Goal: Find specific page/section: Find specific page/section

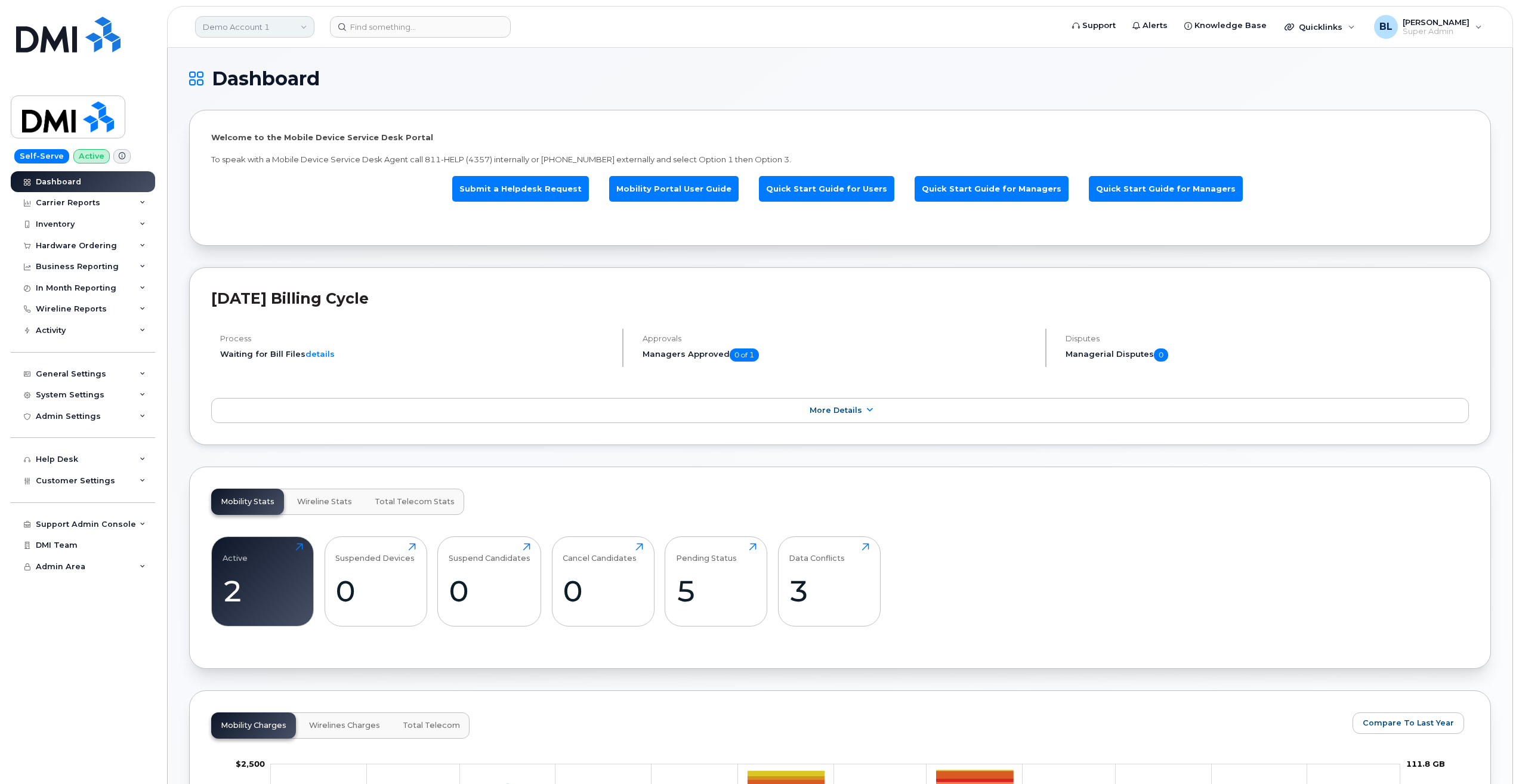
click at [257, 24] on link "Demo Account 1" at bounding box center [255, 27] width 119 height 21
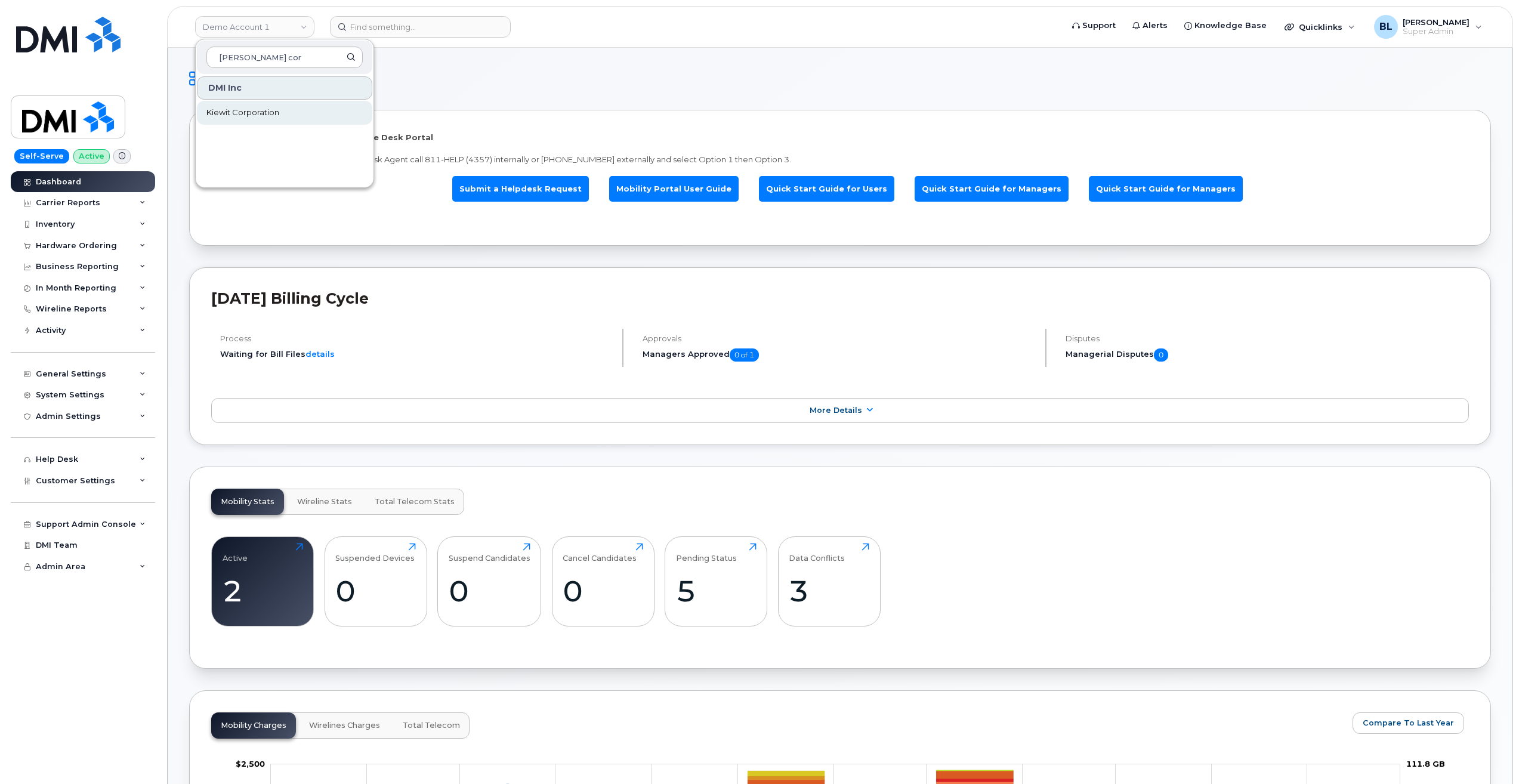
type input "kiewit cor"
click at [285, 116] on link "Kiewit Corporation" at bounding box center [284, 112] width 175 height 24
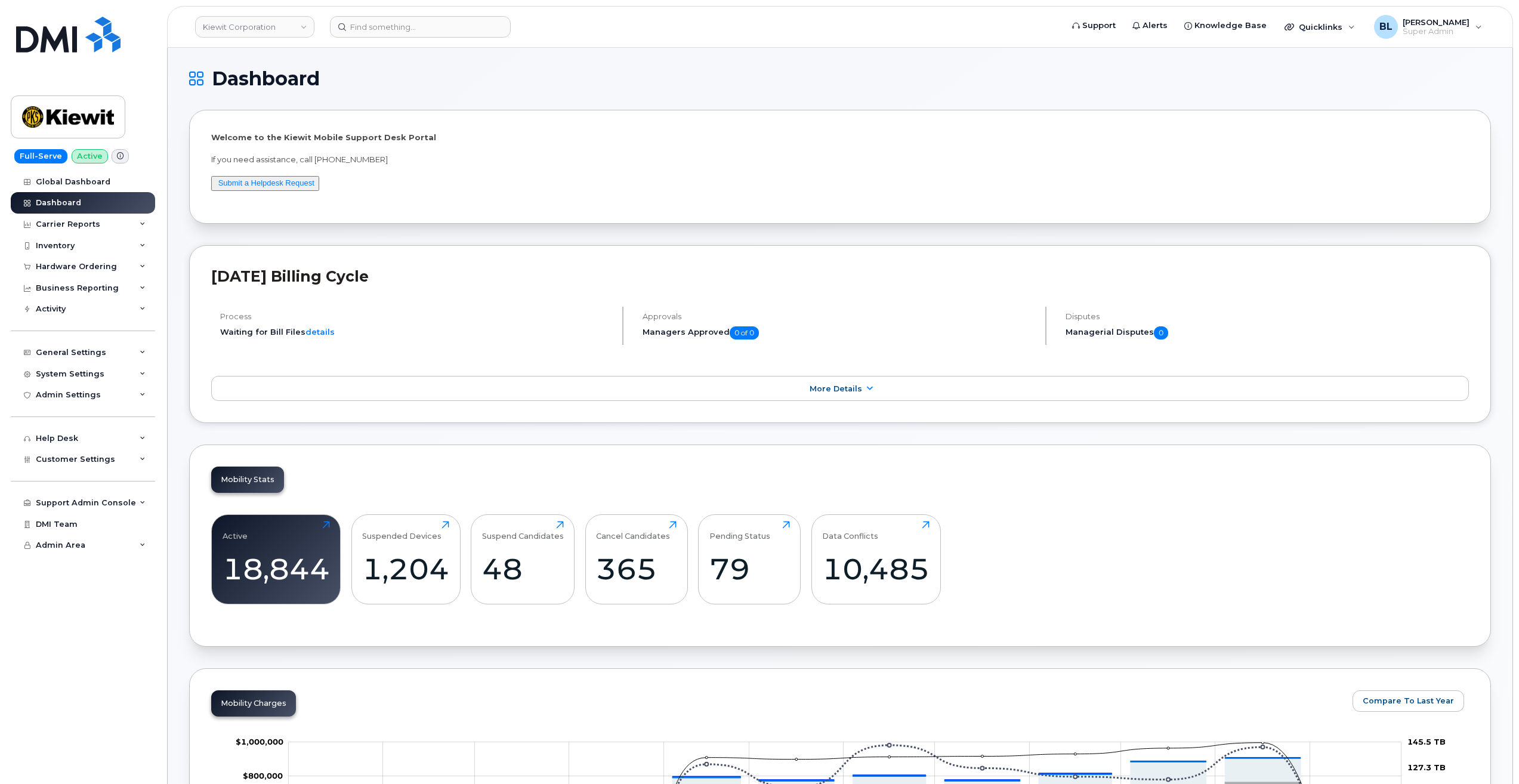
click at [700, 250] on div "September 2025 Billing Cycle Process Waiting for Bill Files details Approvals M…" at bounding box center [840, 333] width 1302 height 178
drag, startPoint x: 256, startPoint y: 578, endPoint x: 250, endPoint y: 586, distance: 10.0
click at [256, 578] on div "18,844" at bounding box center [276, 569] width 107 height 35
